Goal: Information Seeking & Learning: Learn about a topic

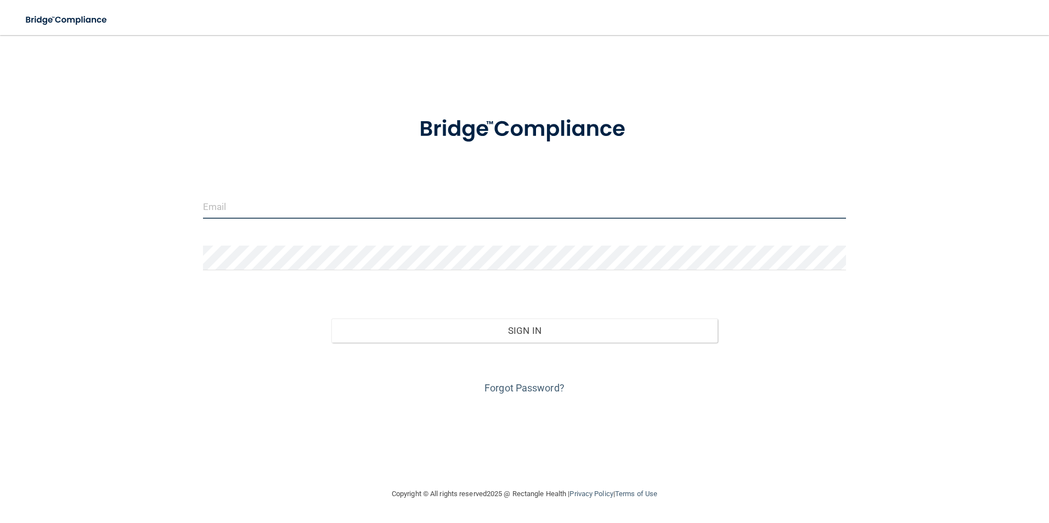
click at [266, 202] on input "email" at bounding box center [525, 206] width 644 height 25
type input "[PERSON_NAME][EMAIL_ADDRESS][DOMAIN_NAME]"
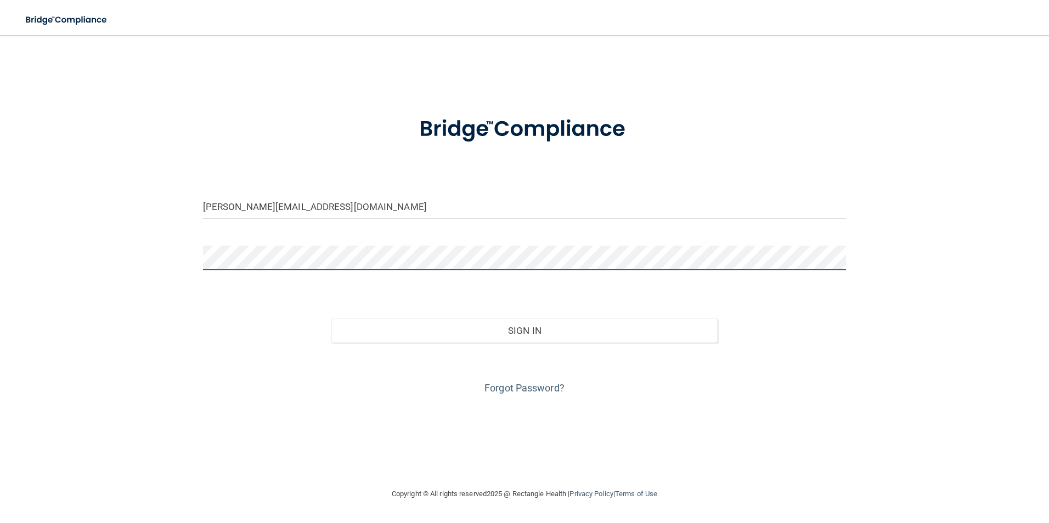
click at [331, 319] on button "Sign In" at bounding box center [524, 331] width 386 height 24
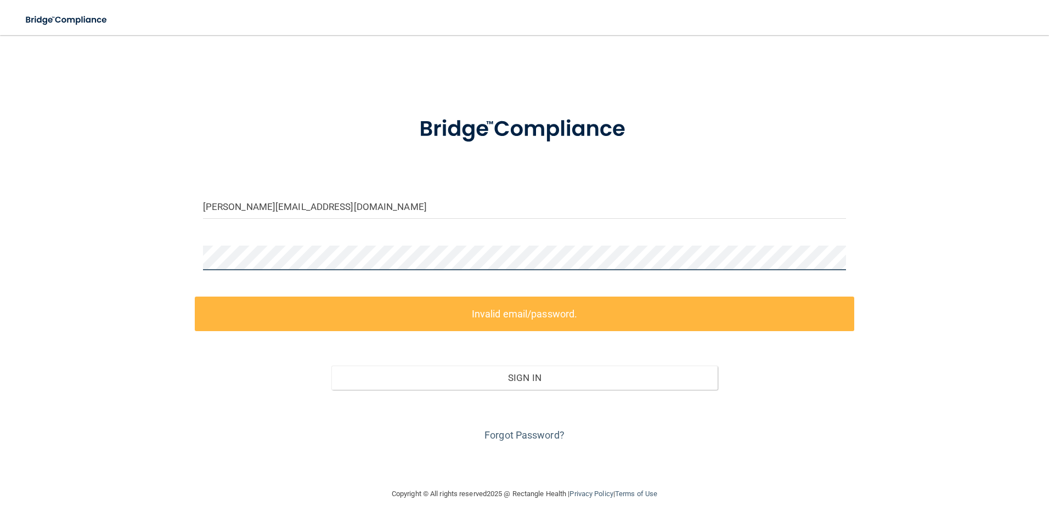
click at [167, 254] on div "vanessa.vutianitis@gmail.com Invalid email/password. You don't have permission …" at bounding box center [524, 261] width 1005 height 431
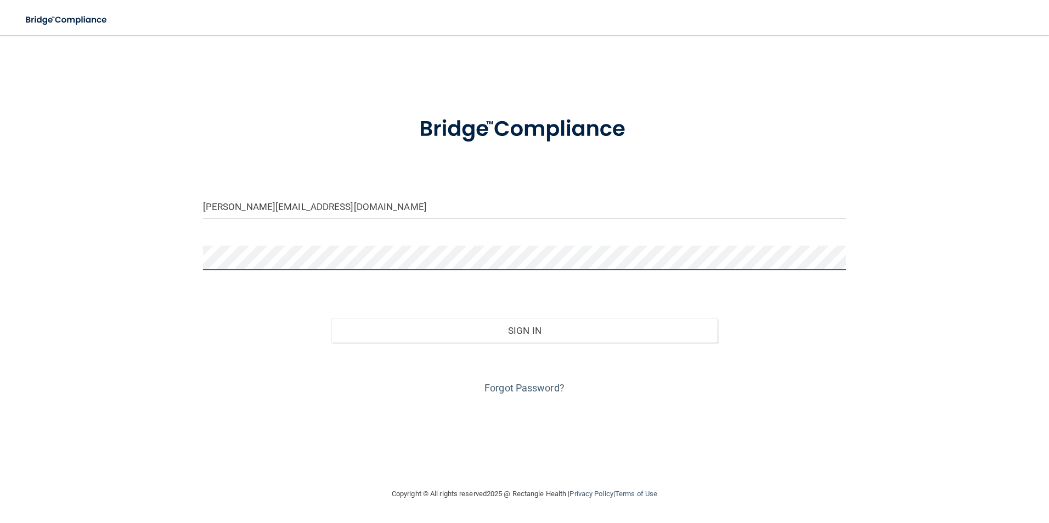
click at [331, 319] on button "Sign In" at bounding box center [524, 331] width 386 height 24
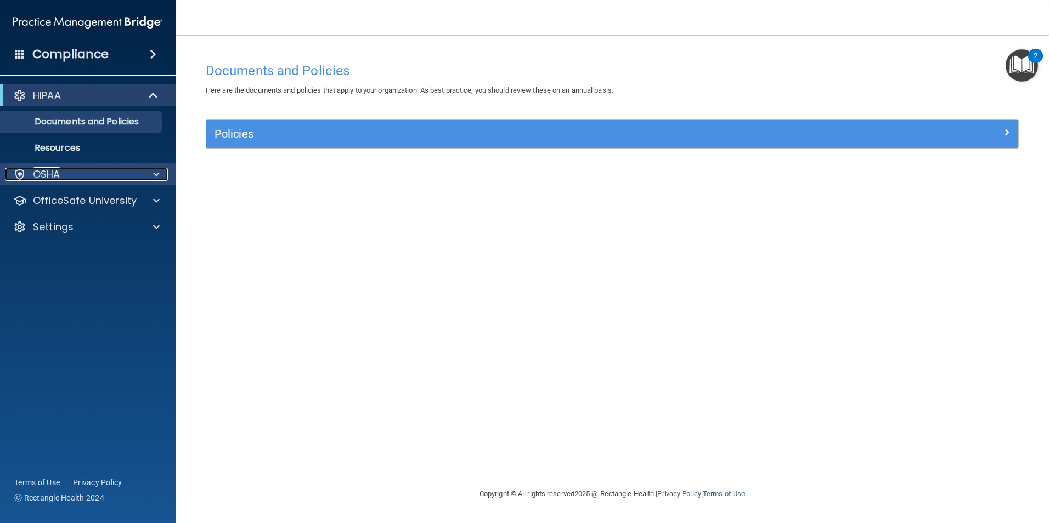
click at [64, 176] on div "OSHA" at bounding box center [73, 174] width 136 height 13
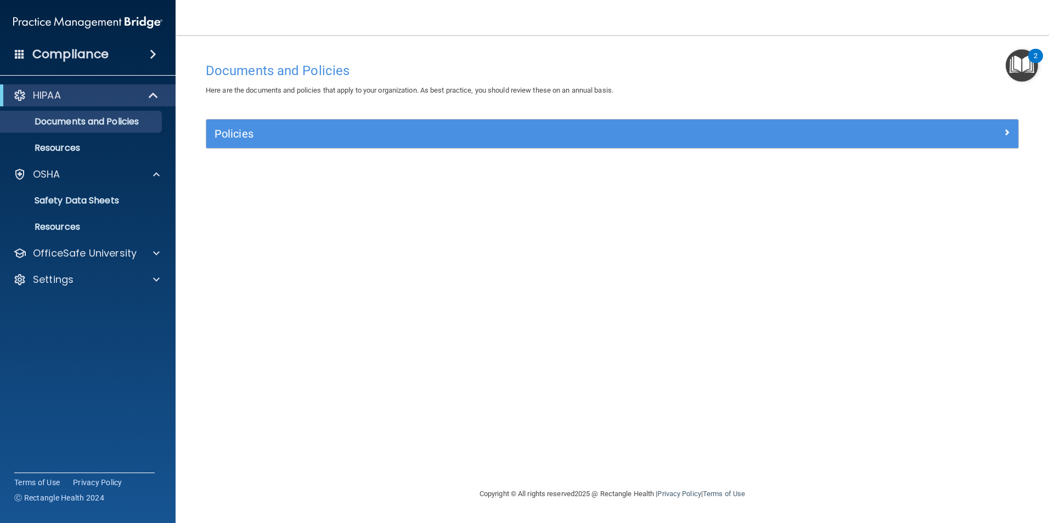
click at [77, 59] on h4 "Compliance" at bounding box center [70, 54] width 76 height 15
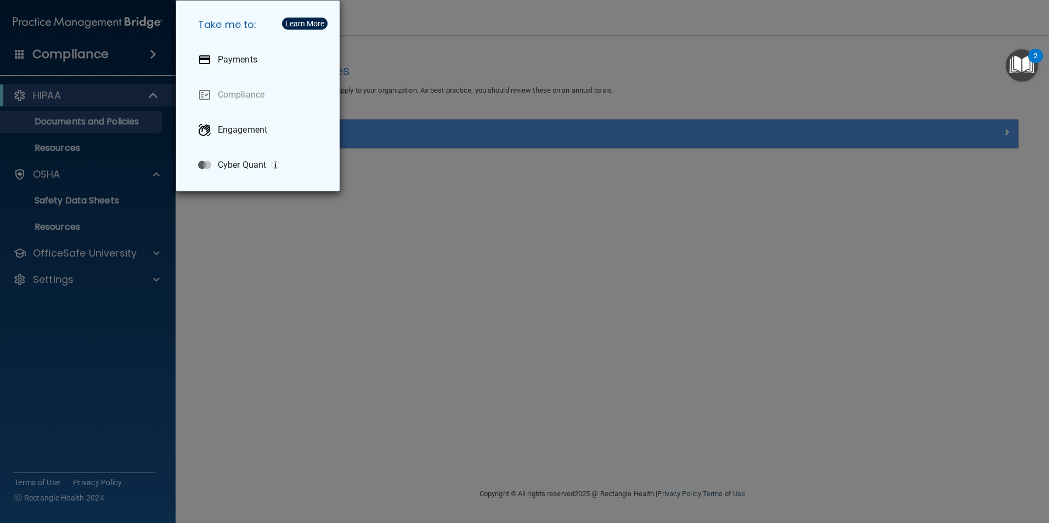
click at [116, 330] on div "Take me to: Payments Compliance Engagement Cyber Quant" at bounding box center [524, 261] width 1049 height 523
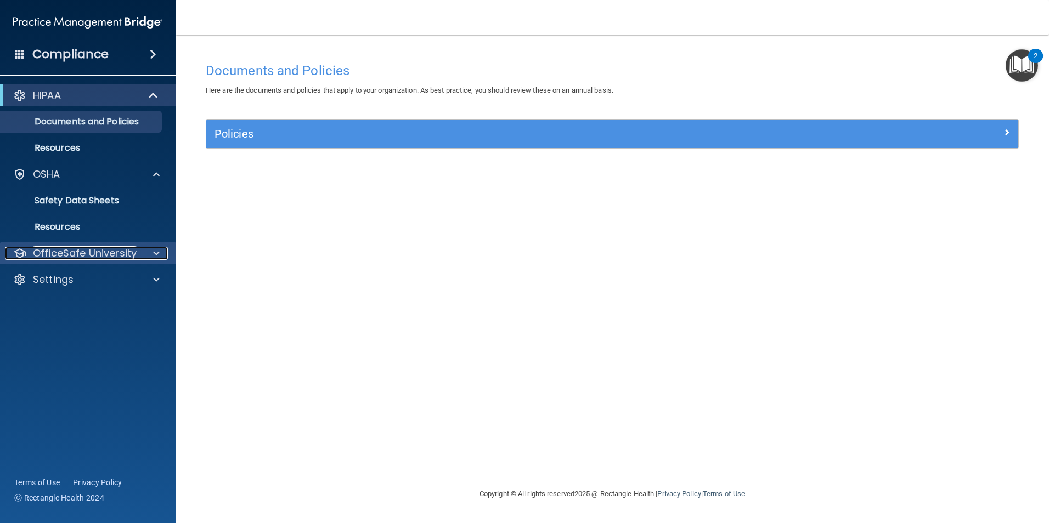
click at [98, 256] on p "OfficeSafe University" at bounding box center [85, 253] width 104 height 13
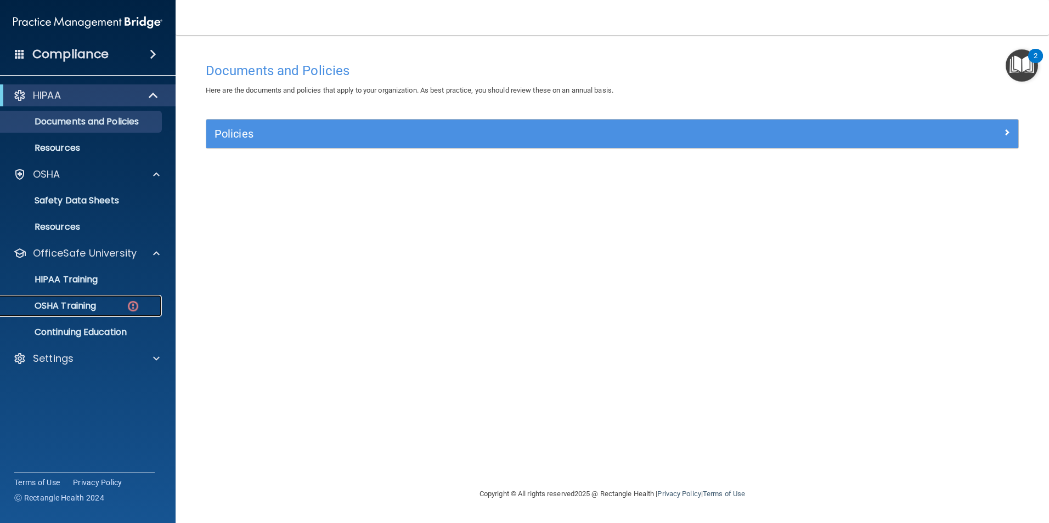
click at [70, 309] on p "OSHA Training" at bounding box center [51, 306] width 89 height 11
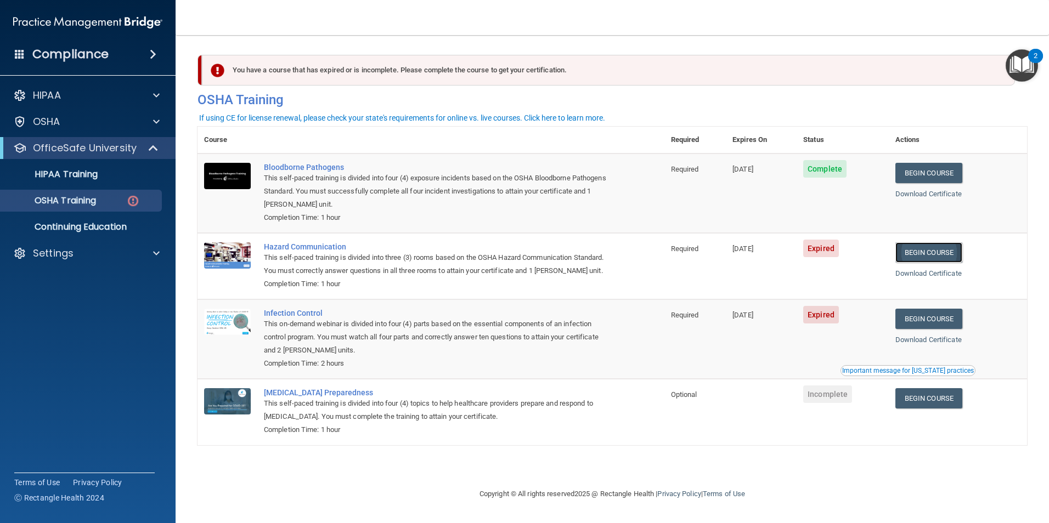
click at [918, 256] on link "Begin Course" at bounding box center [929, 253] width 67 height 20
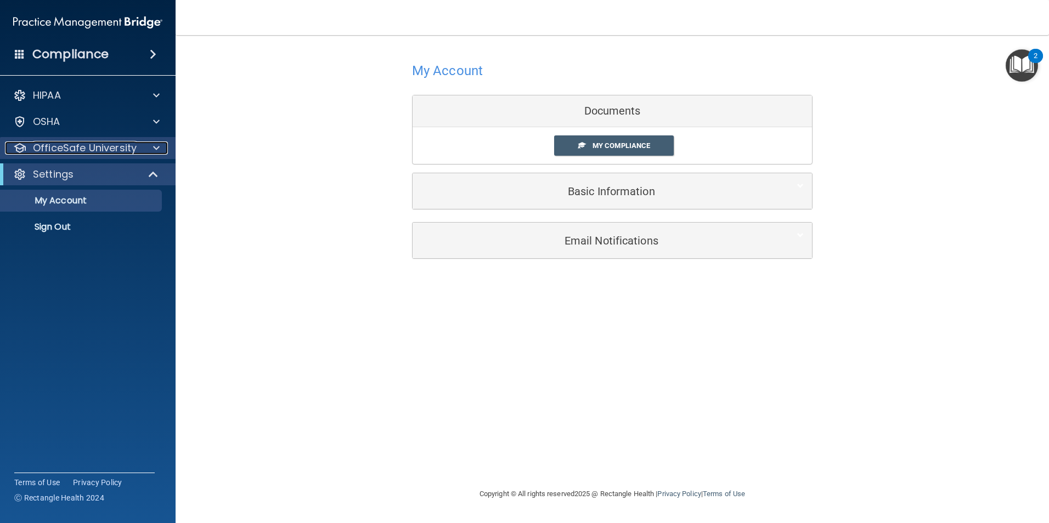
click at [69, 149] on p "OfficeSafe University" at bounding box center [85, 148] width 104 height 13
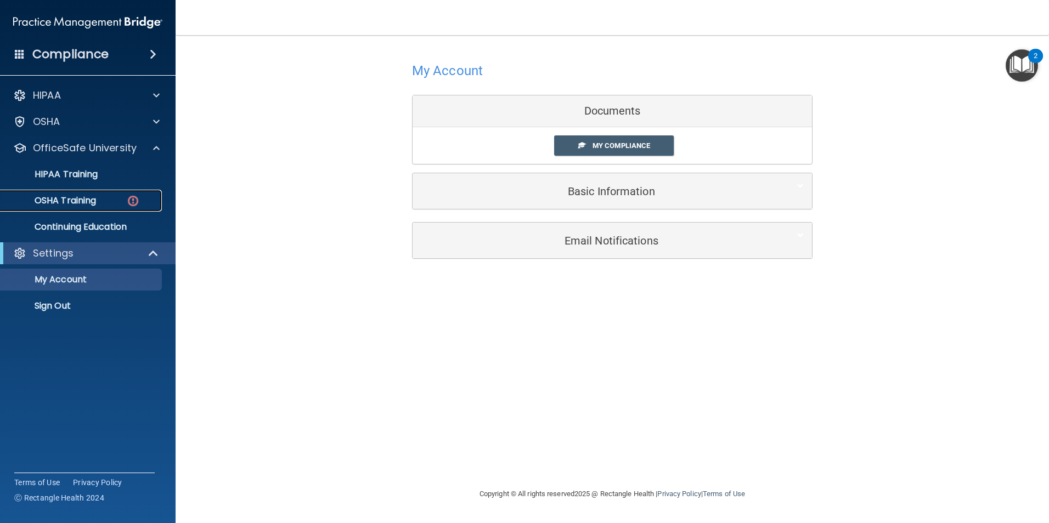
click at [85, 198] on p "OSHA Training" at bounding box center [51, 200] width 89 height 11
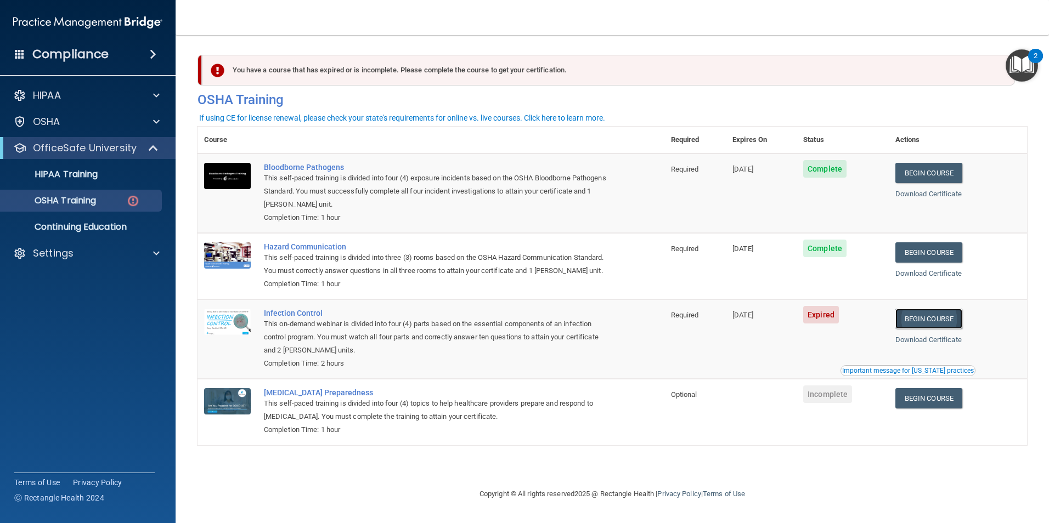
click at [936, 329] on link "Begin Course" at bounding box center [929, 319] width 67 height 20
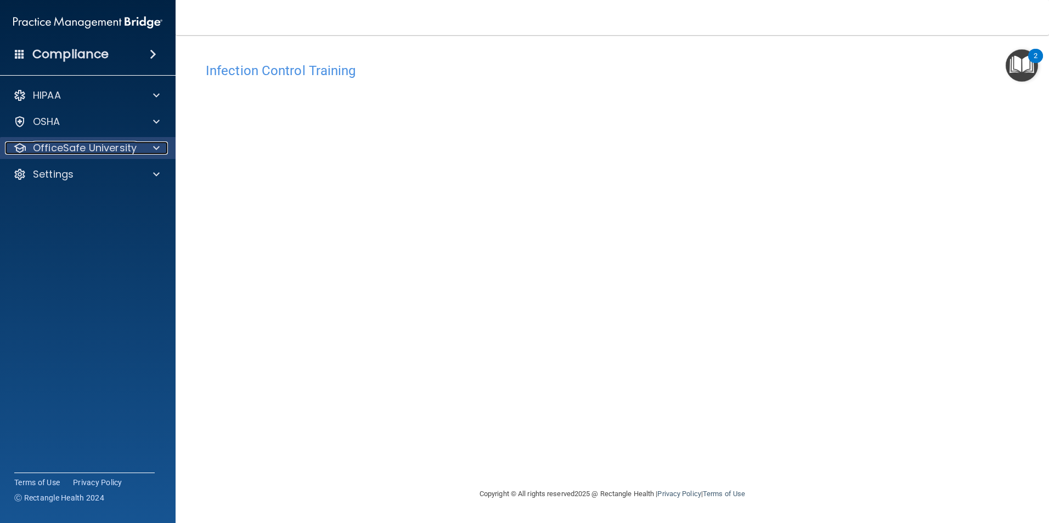
click at [100, 143] on p "OfficeSafe University" at bounding box center [85, 148] width 104 height 13
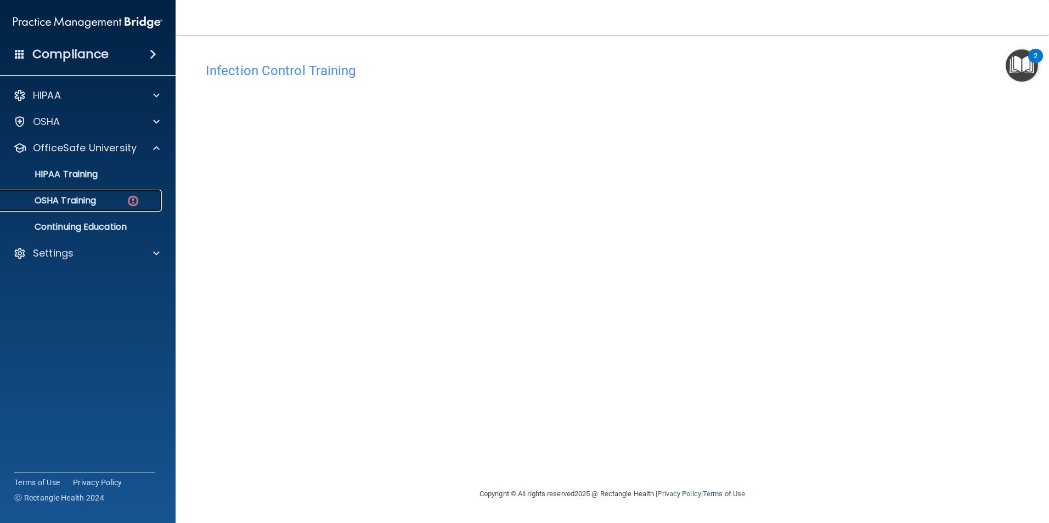
click at [83, 195] on p "OSHA Training" at bounding box center [51, 200] width 89 height 11
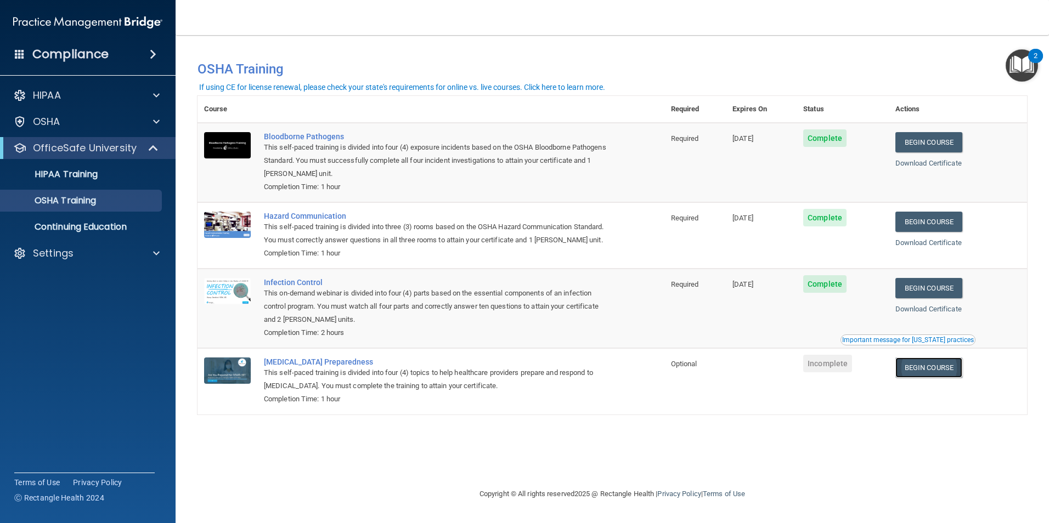
click at [953, 378] on link "Begin Course" at bounding box center [929, 368] width 67 height 20
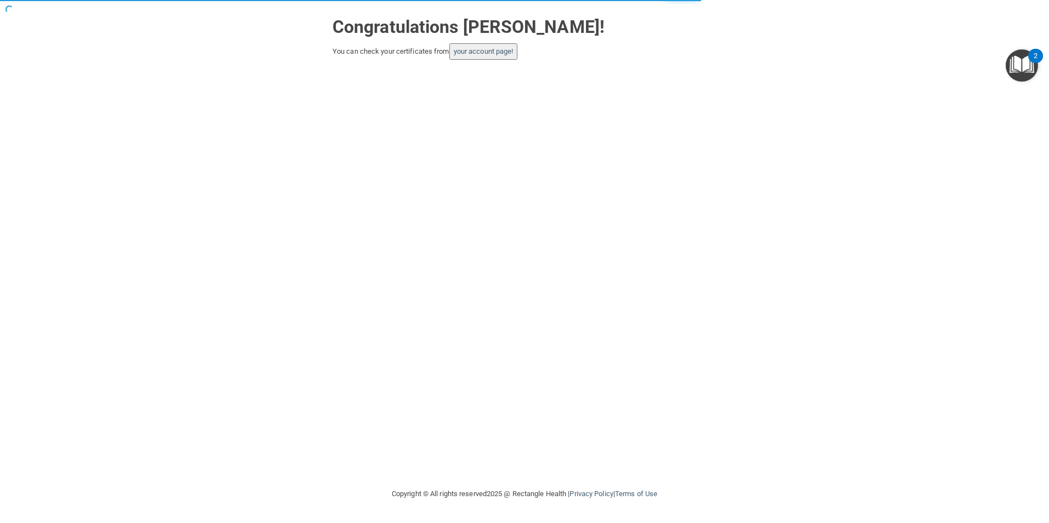
click at [502, 46] on button "your account page!" at bounding box center [483, 51] width 69 height 16
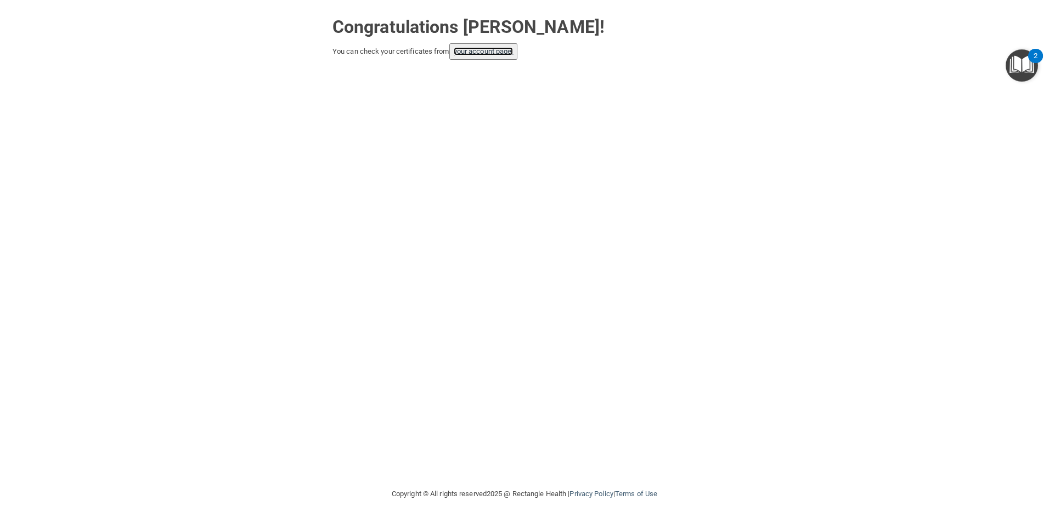
click at [472, 53] on link "your account page!" at bounding box center [484, 51] width 60 height 8
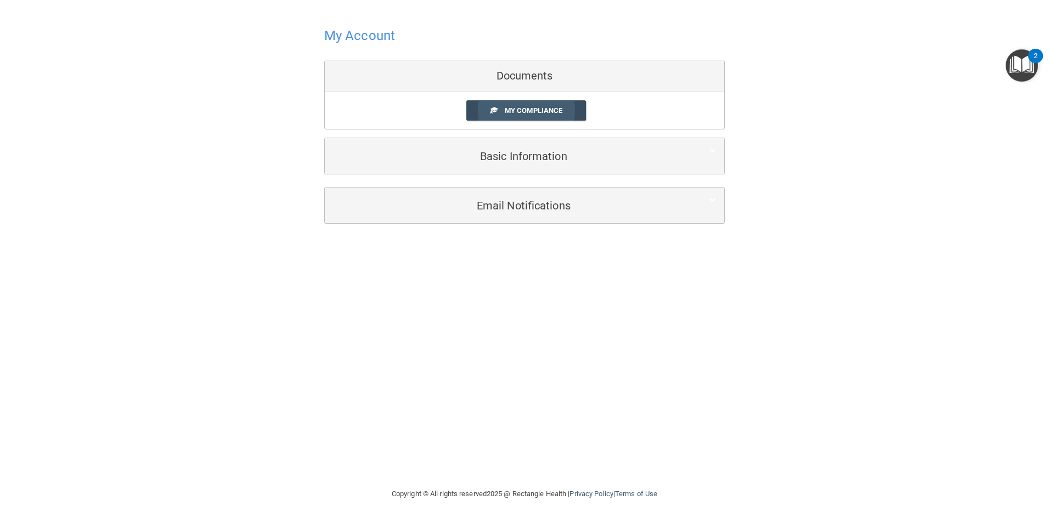
click at [512, 116] on link "My Compliance" at bounding box center [526, 110] width 120 height 20
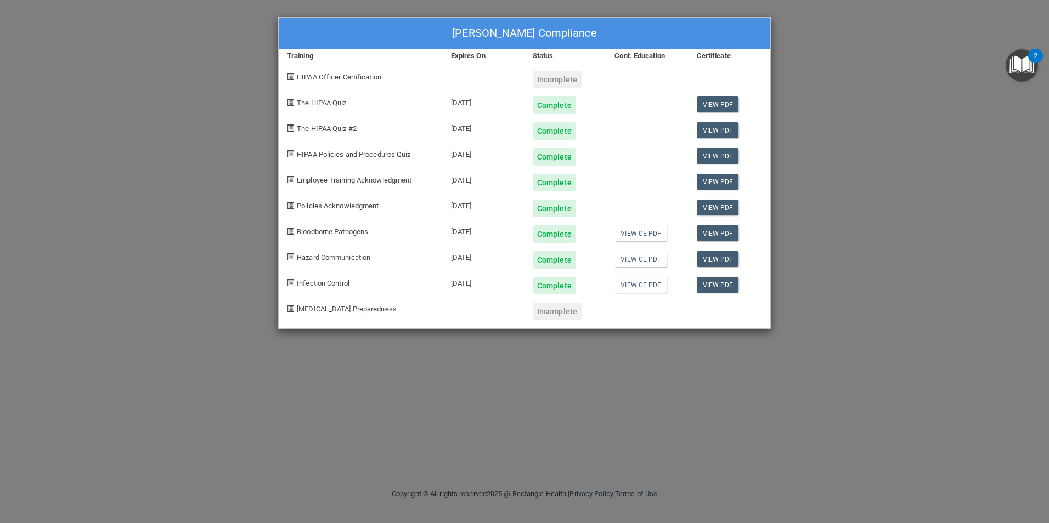
click at [539, 303] on div "Incomplete" at bounding box center [557, 312] width 49 height 18
drag, startPoint x: 547, startPoint y: 311, endPoint x: 508, endPoint y: 312, distance: 39.5
click at [548, 311] on div "Incomplete" at bounding box center [557, 312] width 49 height 18
click at [352, 310] on span "[MEDICAL_DATA] Preparedness" at bounding box center [347, 309] width 100 height 8
click at [776, 299] on div "Vanessa Vutianitis's Compliance Training Expires On Status Cont. Education Cert…" at bounding box center [524, 261] width 1049 height 523
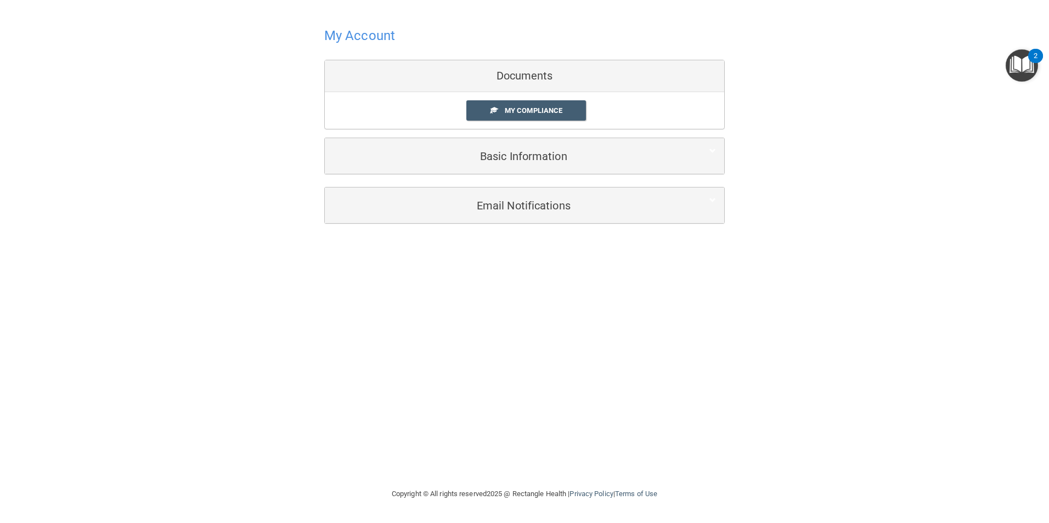
click at [513, 83] on div "Documents" at bounding box center [524, 76] width 399 height 32
click at [514, 79] on div "Documents" at bounding box center [524, 76] width 399 height 32
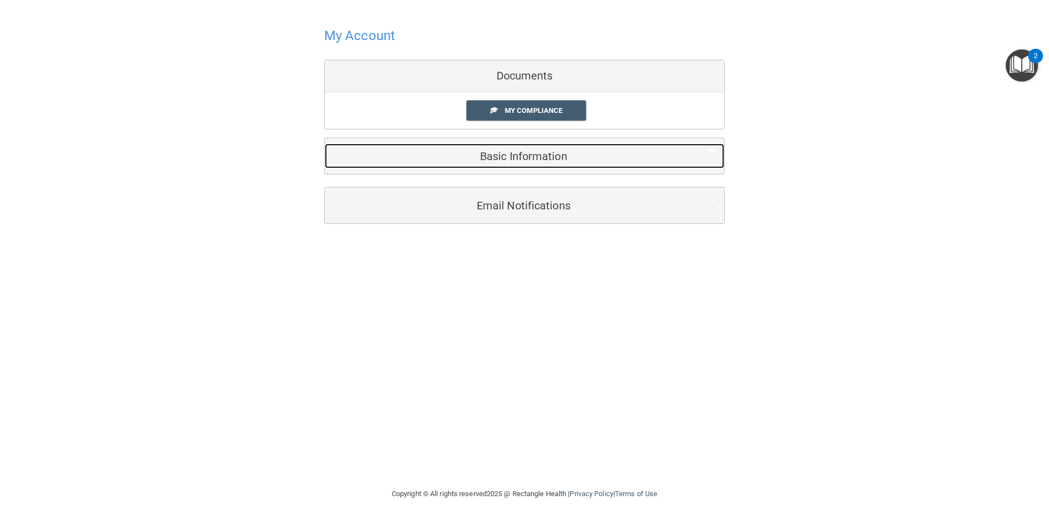
click at [511, 155] on h5 "Basic Information" at bounding box center [508, 156] width 350 height 12
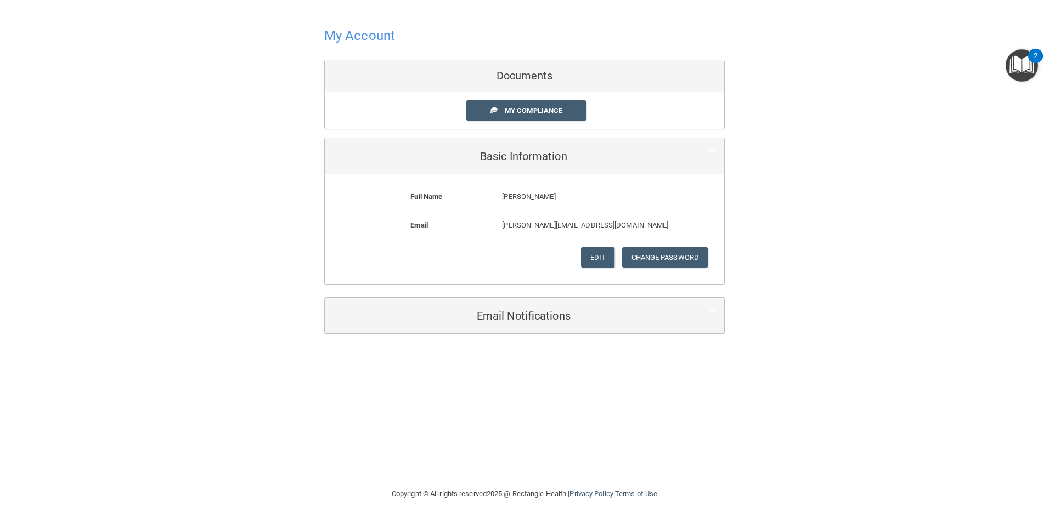
click at [529, 301] on div "Email Notifications" at bounding box center [524, 316] width 399 height 36
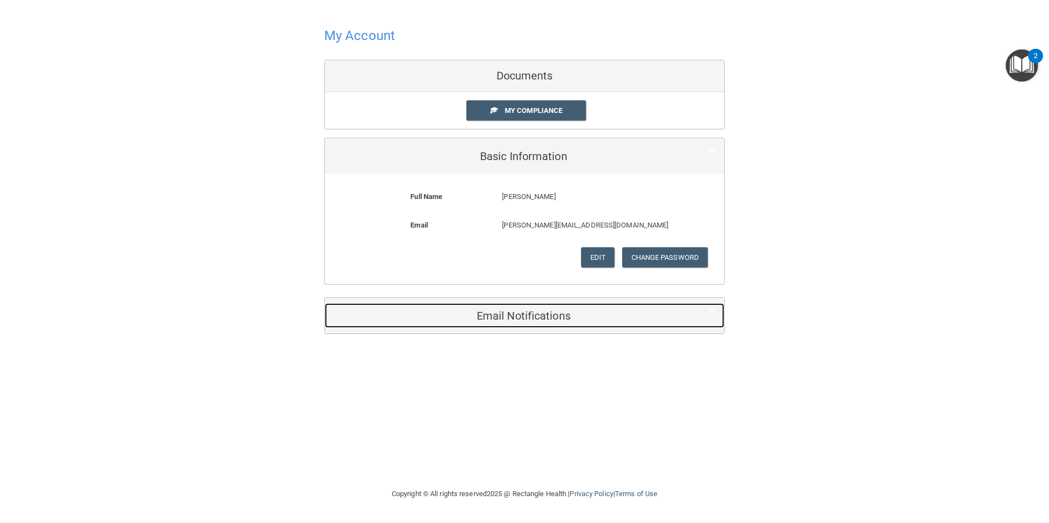
click at [535, 318] on h5 "Email Notifications" at bounding box center [508, 316] width 350 height 12
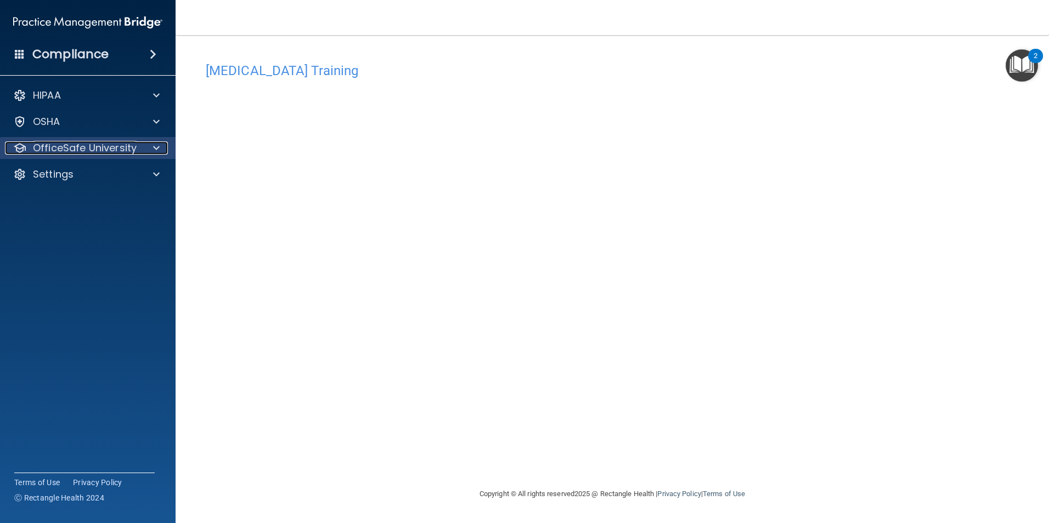
click at [72, 149] on p "OfficeSafe University" at bounding box center [85, 148] width 104 height 13
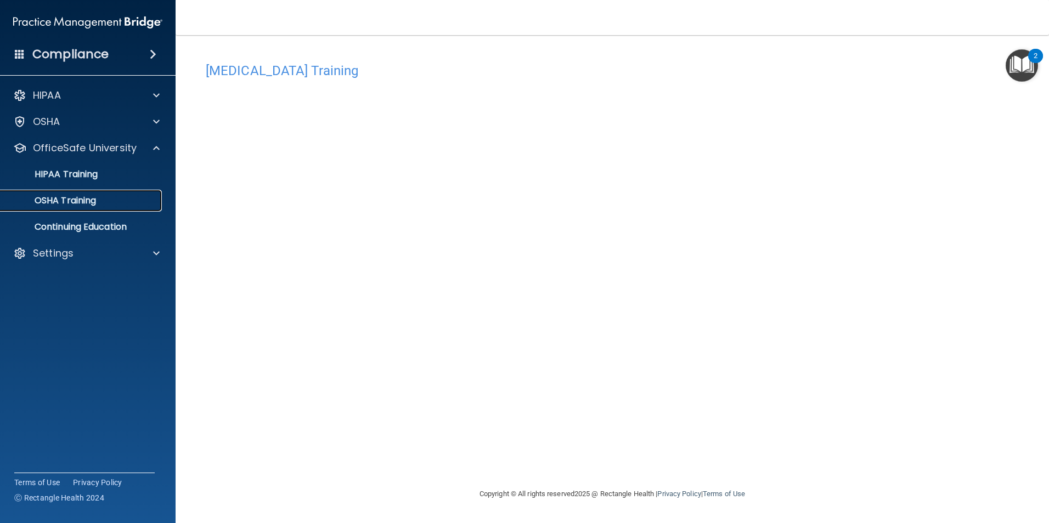
click at [70, 202] on p "OSHA Training" at bounding box center [51, 200] width 89 height 11
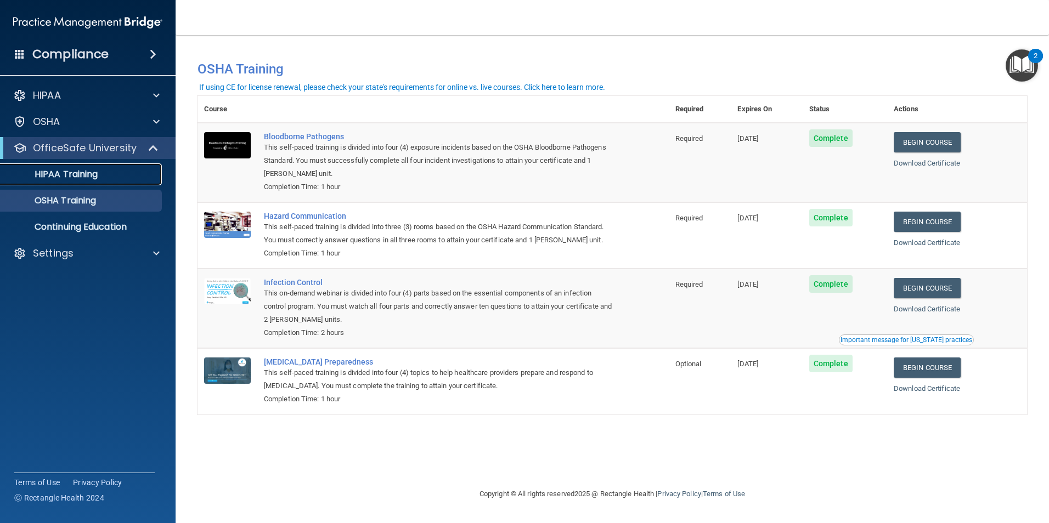
click at [74, 175] on p "HIPAA Training" at bounding box center [52, 174] width 91 height 11
